Goal: Check status: Check status

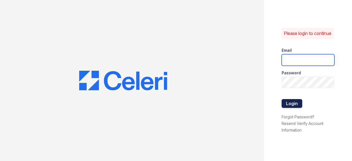
type input "raghukukunoor@gmail.com"
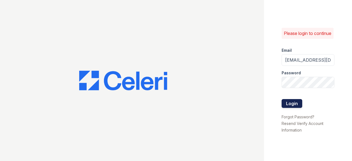
click at [292, 105] on button "Login" at bounding box center [292, 103] width 21 height 9
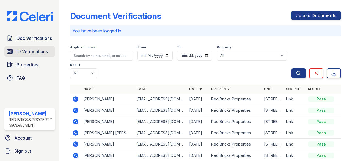
click at [23, 49] on span "ID Verifications" at bounding box center [32, 51] width 31 height 7
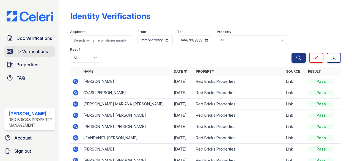
click at [37, 48] on span "ID Verifications" at bounding box center [32, 51] width 31 height 7
click at [77, 83] on icon at bounding box center [76, 82] width 6 height 6
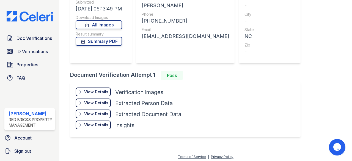
scroll to position [78, 0]
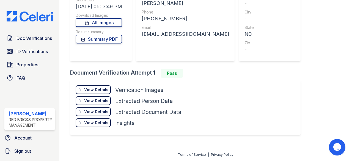
click at [102, 86] on div "View Details Details" at bounding box center [93, 89] width 35 height 9
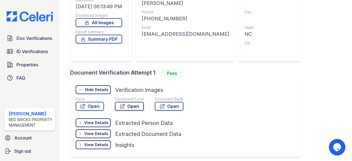
click at [128, 105] on link "Open" at bounding box center [129, 106] width 29 height 9
